Goal: Entertainment & Leisure: Consume media (video, audio)

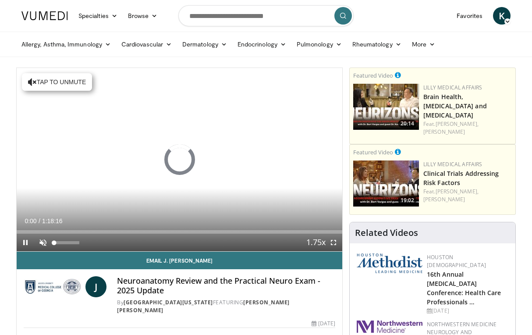
click at [42, 243] on span "Video Player" at bounding box center [43, 243] width 18 height 18
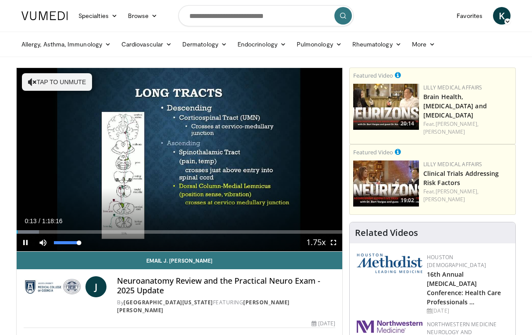
click at [46, 242] on span "Video Player" at bounding box center [43, 243] width 18 height 18
click at [46, 242] on video-js "**********" at bounding box center [180, 160] width 326 height 184
click at [41, 243] on span "Video Player" at bounding box center [43, 243] width 18 height 18
drag, startPoint x: 80, startPoint y: 243, endPoint x: 92, endPoint y: 243, distance: 12.7
click at [92, 243] on div "Mute 100%" at bounding box center [64, 243] width 61 height 18
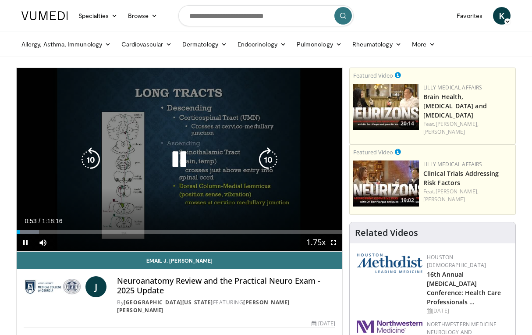
click at [177, 160] on icon "Video Player" at bounding box center [179, 159] width 25 height 25
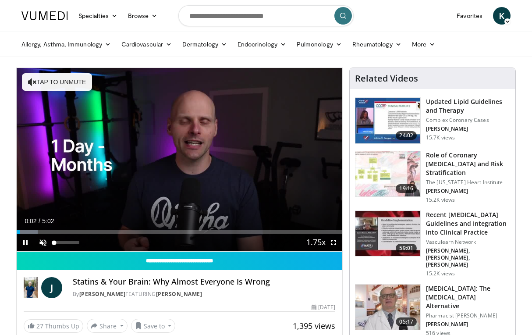
click at [44, 242] on span "Video Player" at bounding box center [43, 243] width 18 height 18
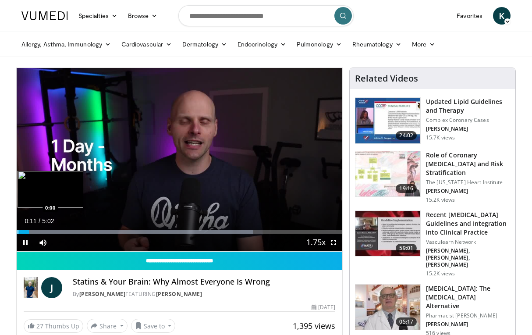
click at [18, 232] on div "Progress Bar" at bounding box center [18, 232] width 1 height 4
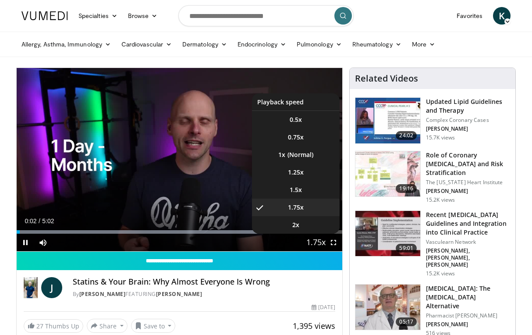
click at [321, 242] on span "Video Player" at bounding box center [316, 243] width 12 height 18
click at [303, 191] on li "1.5x" at bounding box center [296, 190] width 88 height 18
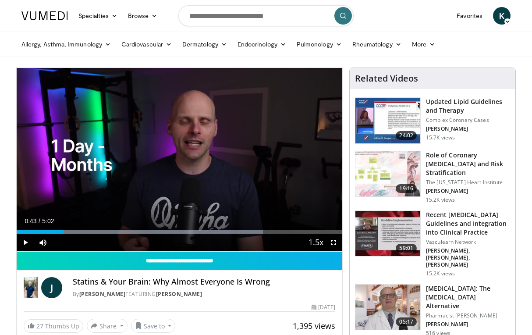
click at [26, 244] on span "Video Player" at bounding box center [26, 243] width 18 height 18
